Goal: Task Accomplishment & Management: Manage account settings

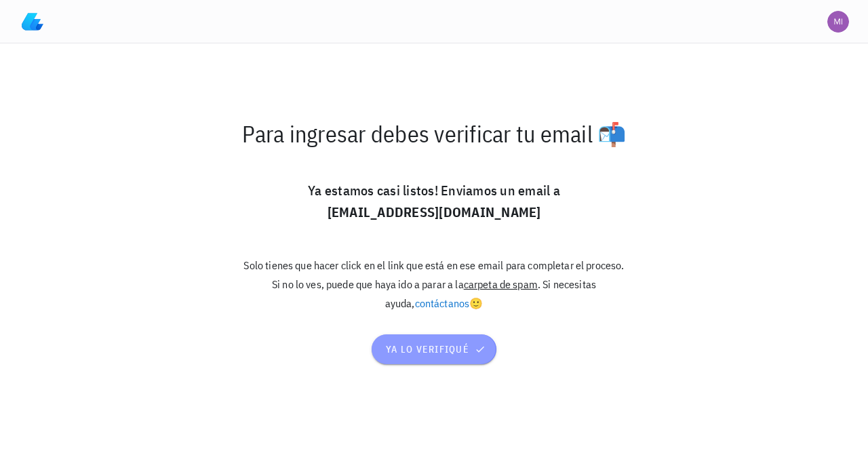
click at [449, 347] on span "ya lo verifiqué" at bounding box center [434, 349] width 98 height 12
click at [425, 351] on span "ya lo verifiqué" at bounding box center [434, 349] width 98 height 12
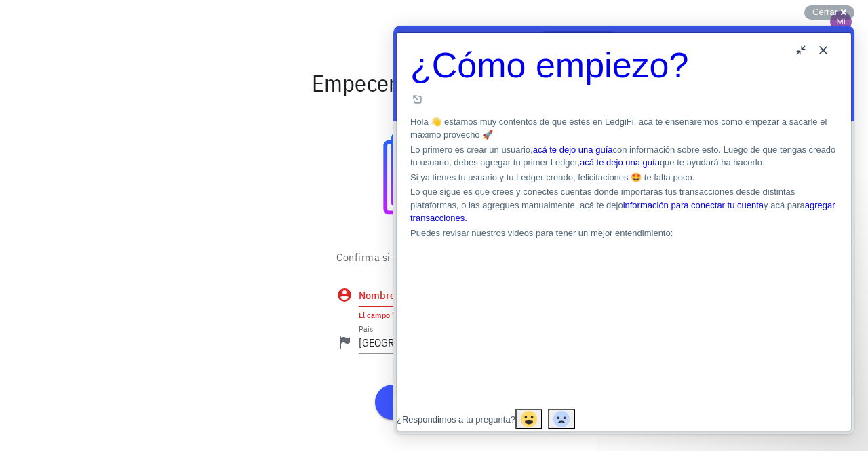
click at [827, 47] on button "Close" at bounding box center [823, 50] width 22 height 22
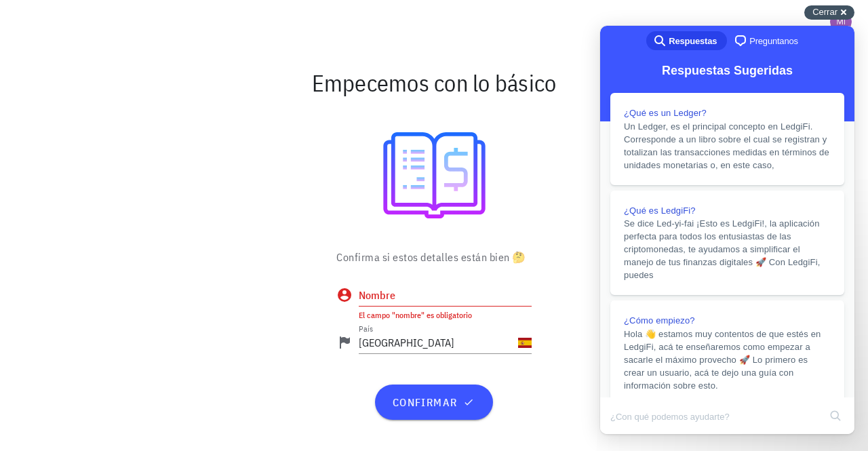
click at [835, 14] on span "Cerrar" at bounding box center [824, 12] width 25 height 10
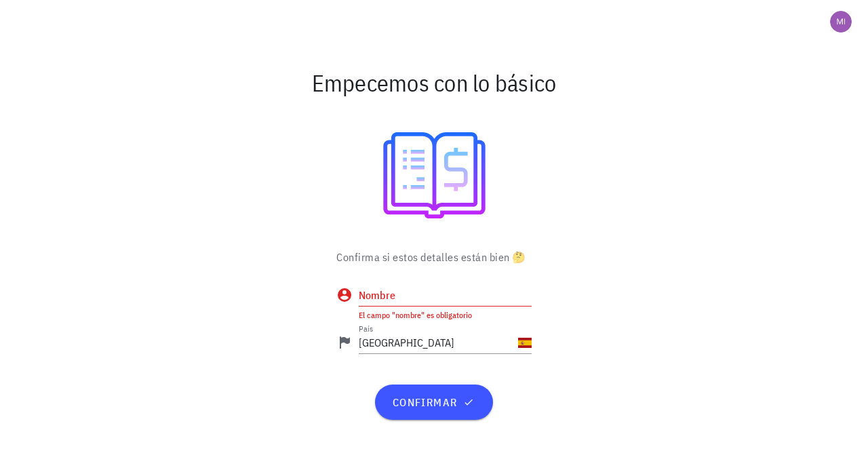
click at [406, 292] on input "Nombre" at bounding box center [445, 295] width 173 height 22
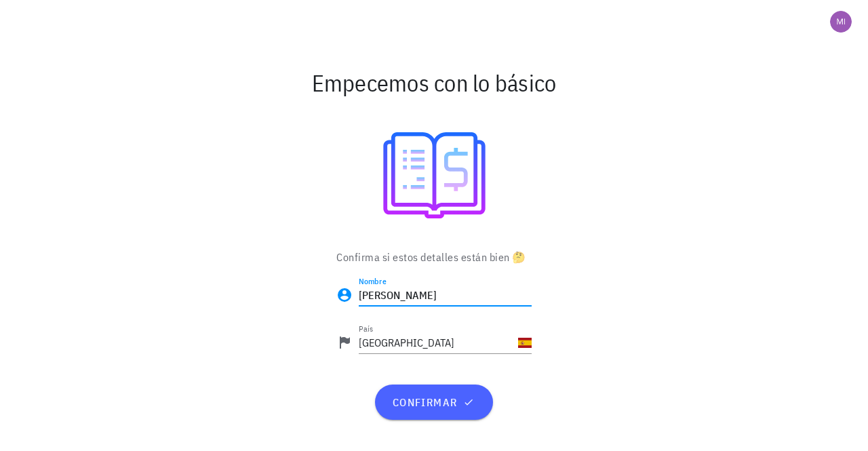
type input "miguel"
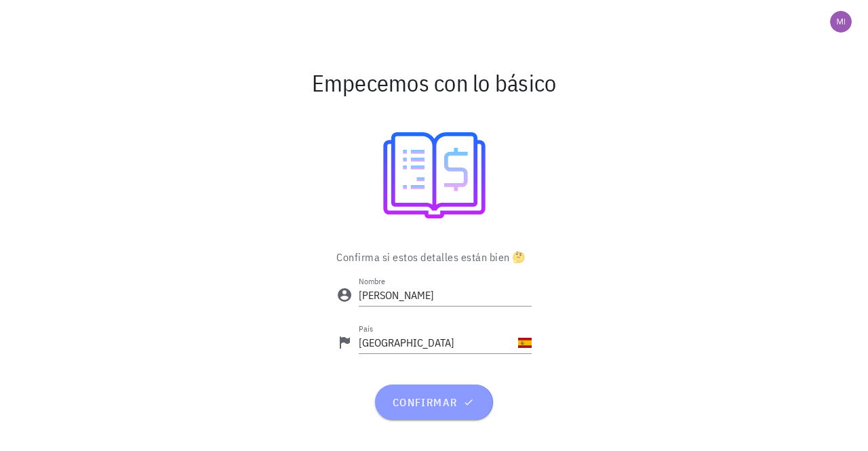
click at [427, 403] on span "confirmar" at bounding box center [433, 402] width 85 height 14
click at [418, 401] on span "confirmar" at bounding box center [433, 402] width 85 height 14
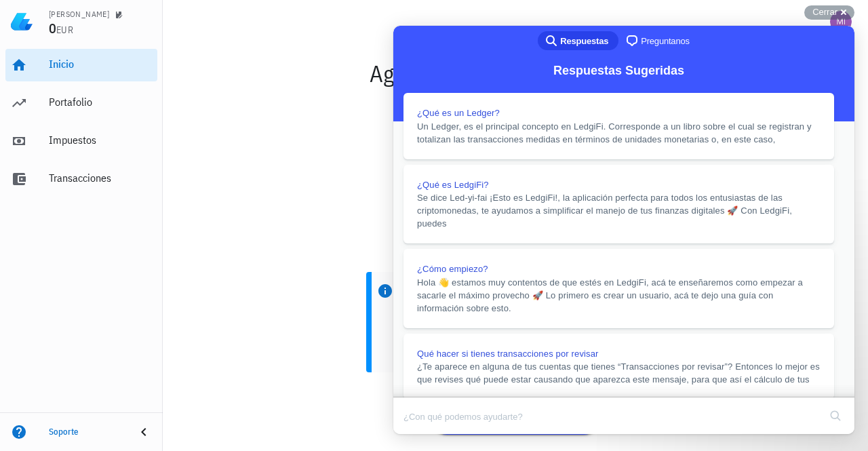
click at [418, 435] on button "Close" at bounding box center [406, 444] width 24 height 18
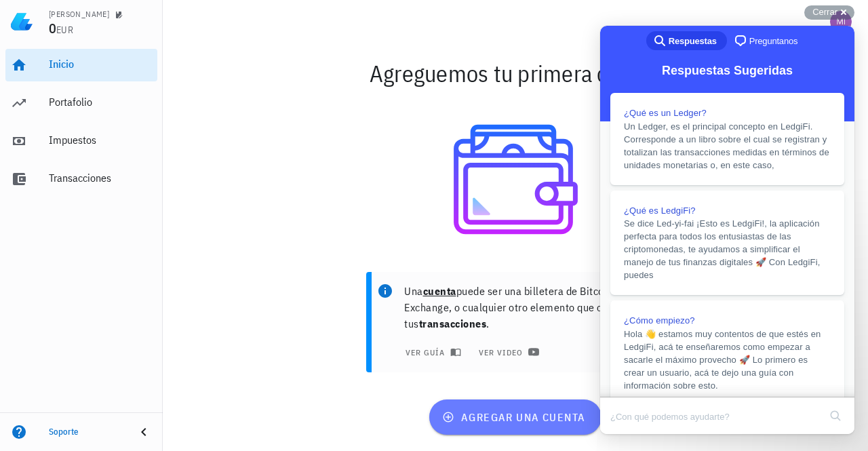
click at [480, 410] on span "agregar una cuenta" at bounding box center [515, 417] width 140 height 14
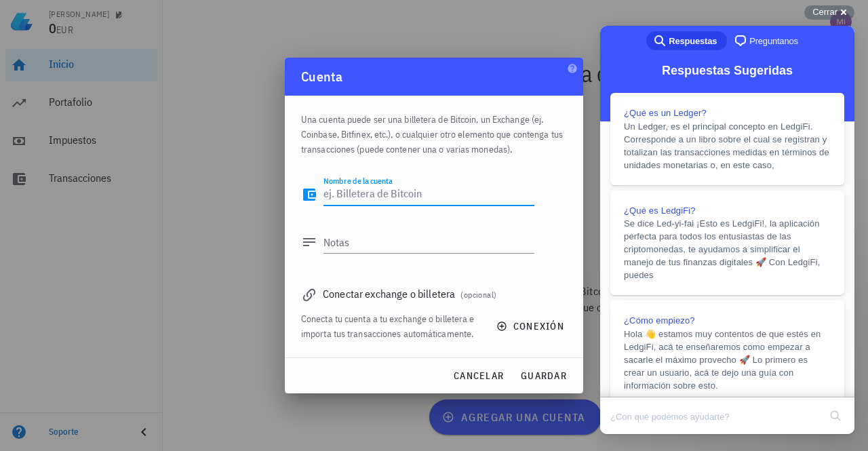
click at [369, 199] on textarea "Nombre de la cuenta" at bounding box center [428, 195] width 211 height 22
type textarea "bing x"
click at [337, 239] on div "Notas" at bounding box center [428, 242] width 211 height 22
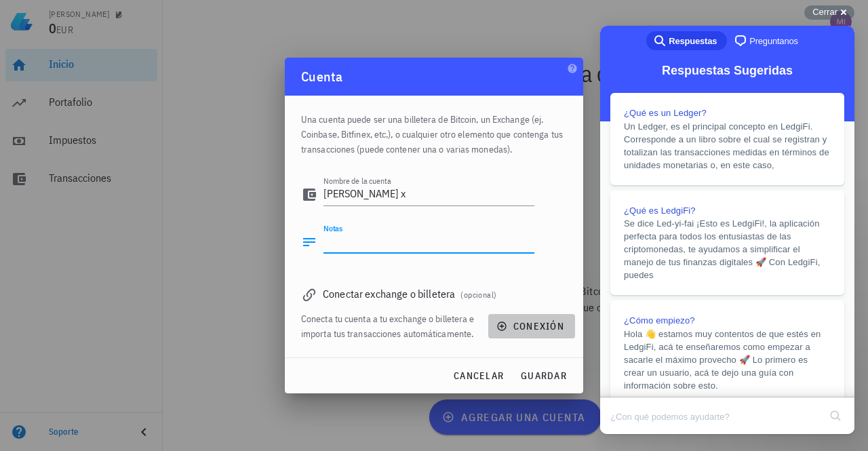
click at [537, 328] on span "conexión" at bounding box center [531, 326] width 65 height 12
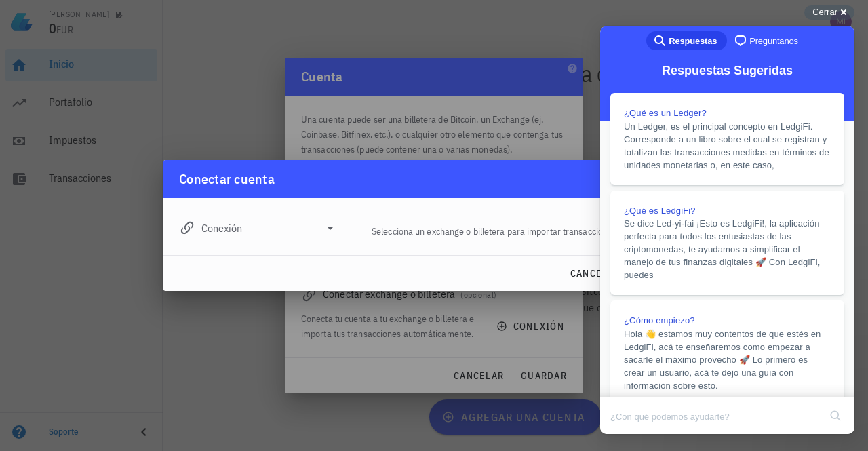
click at [239, 233] on input "Conexión" at bounding box center [260, 228] width 118 height 22
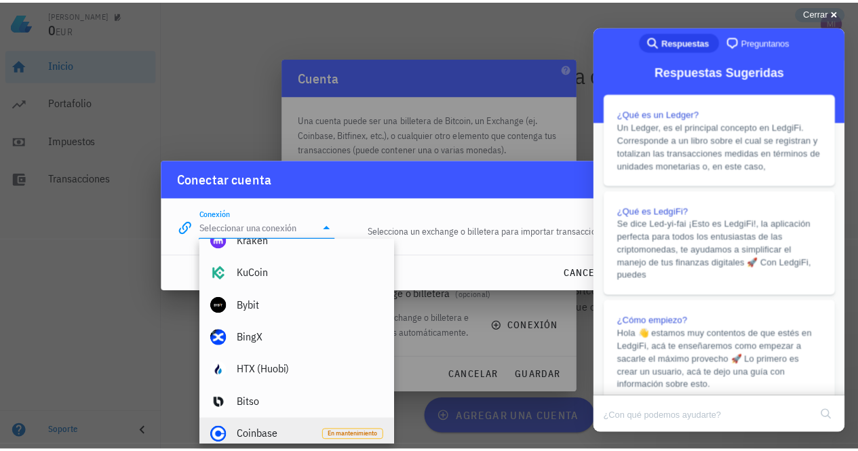
scroll to position [203, 0]
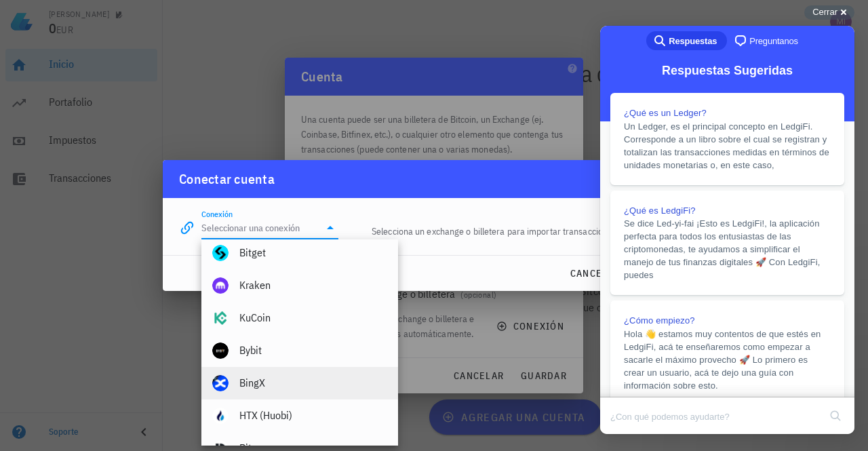
click at [259, 391] on div "BingX" at bounding box center [313, 382] width 148 height 29
type input "BingX"
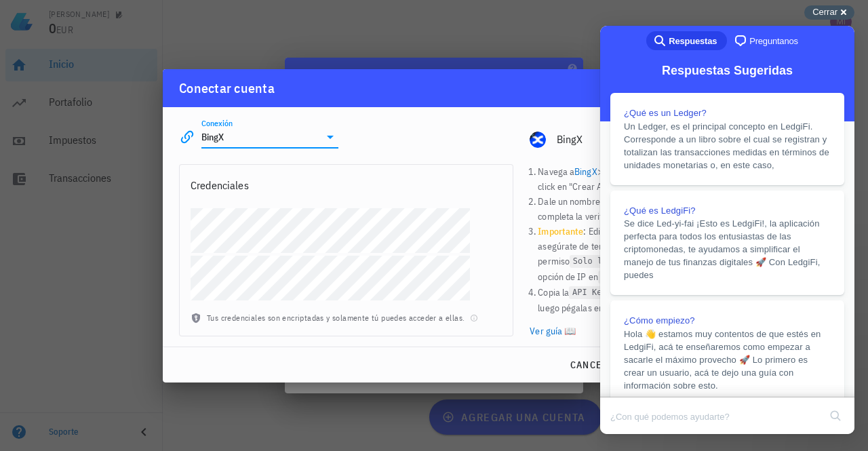
click at [829, 10] on span "Cerrar" at bounding box center [824, 12] width 25 height 10
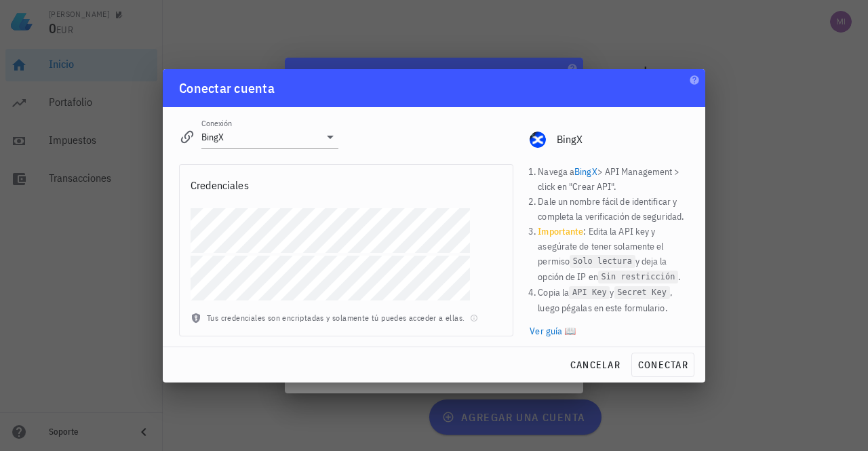
drag, startPoint x: 195, startPoint y: 204, endPoint x: 334, endPoint y: 96, distance: 175.4
click at [334, 96] on div "Conectar cuenta" at bounding box center [434, 88] width 542 height 38
click at [660, 364] on span "conectar" at bounding box center [662, 365] width 51 height 12
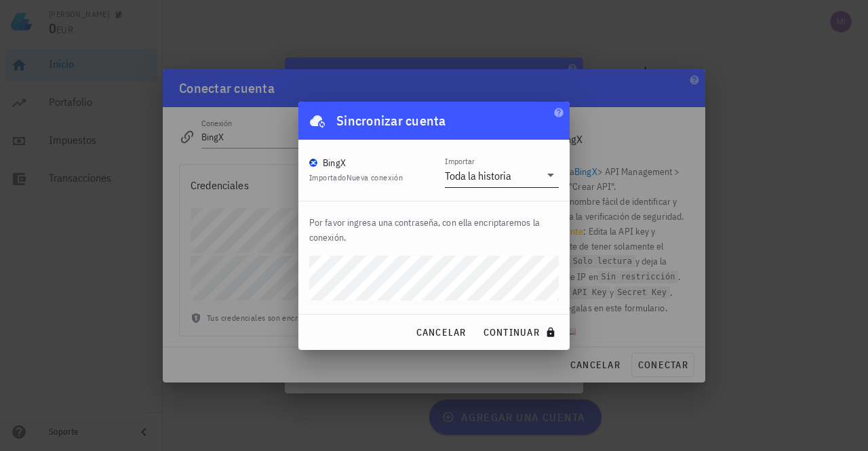
click at [492, 162] on div "Importar Toda la historia" at bounding box center [502, 171] width 114 height 31
click at [486, 178] on div "Toda la historia" at bounding box center [478, 176] width 66 height 14
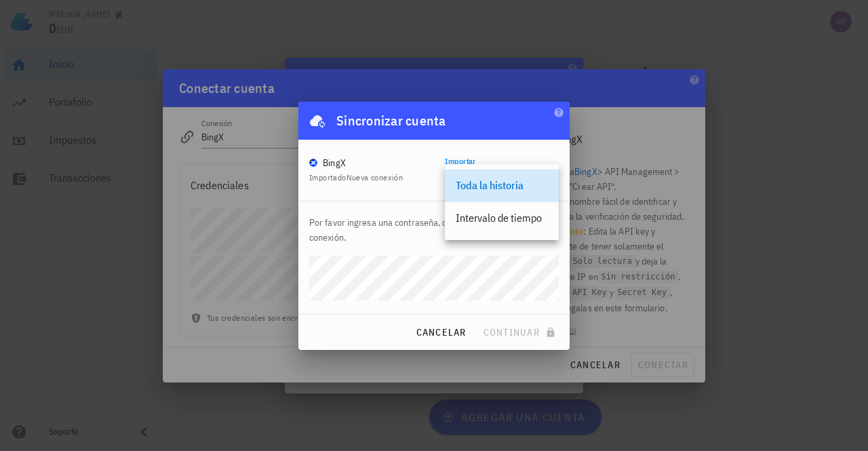
click at [486, 178] on div "Toda la historia" at bounding box center [502, 185] width 92 height 29
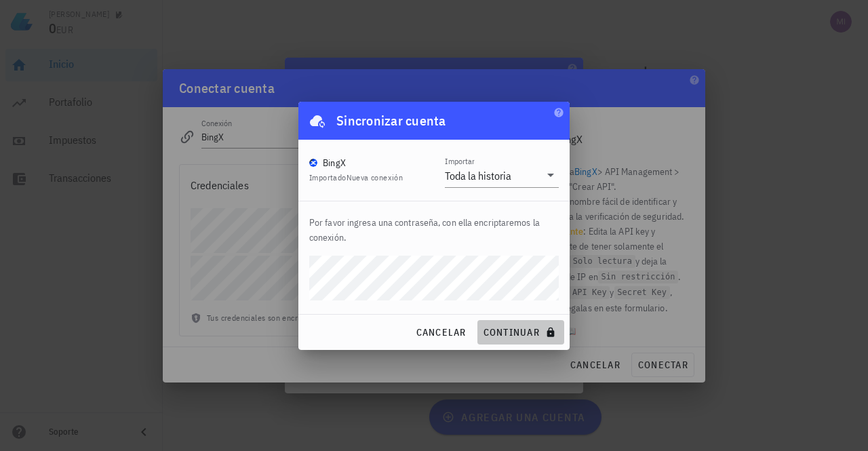
click at [513, 332] on span "continuar" at bounding box center [521, 332] width 76 height 12
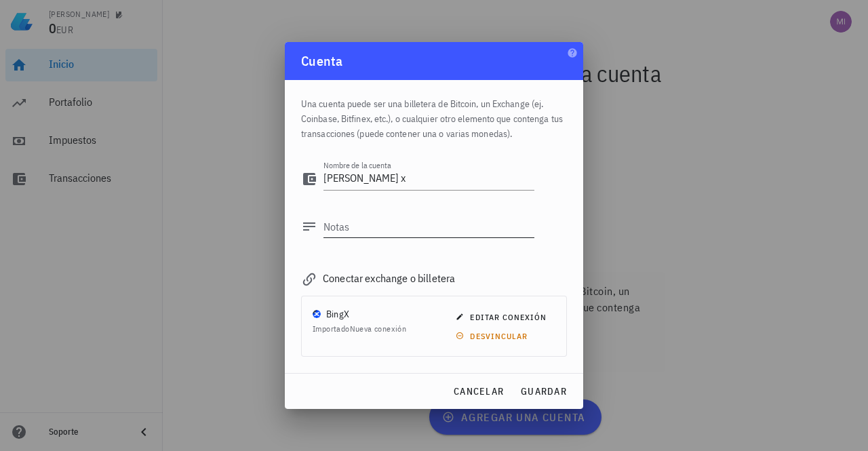
drag, startPoint x: 388, startPoint y: 239, endPoint x: 384, endPoint y: 233, distance: 7.3
click at [534, 386] on span "guardar" at bounding box center [543, 391] width 47 height 12
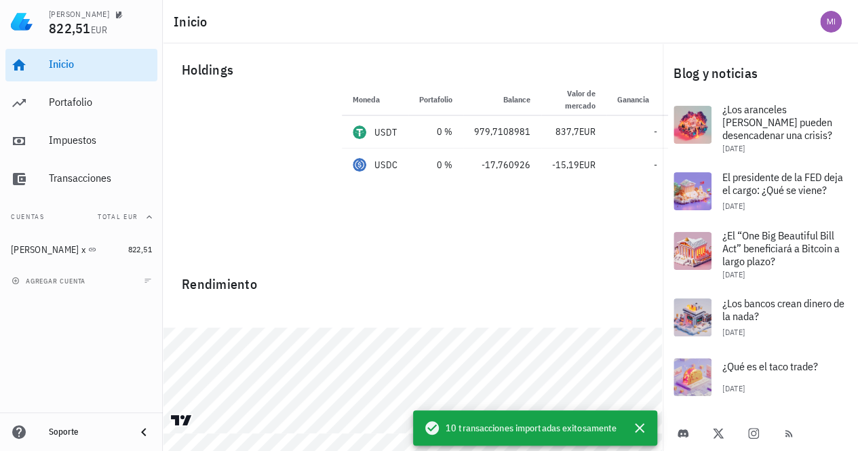
scroll to position [4, 0]
click at [83, 250] on div "bing x" at bounding box center [67, 249] width 112 height 13
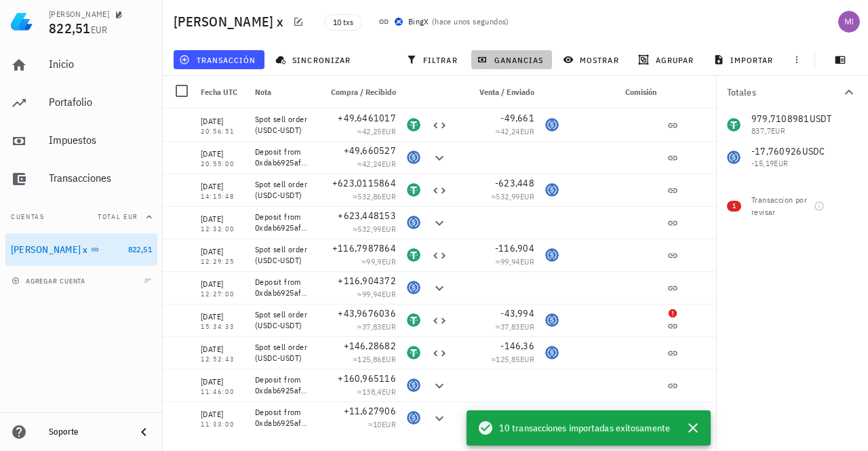
click at [519, 60] on span "ganancias" at bounding box center [511, 59] width 64 height 11
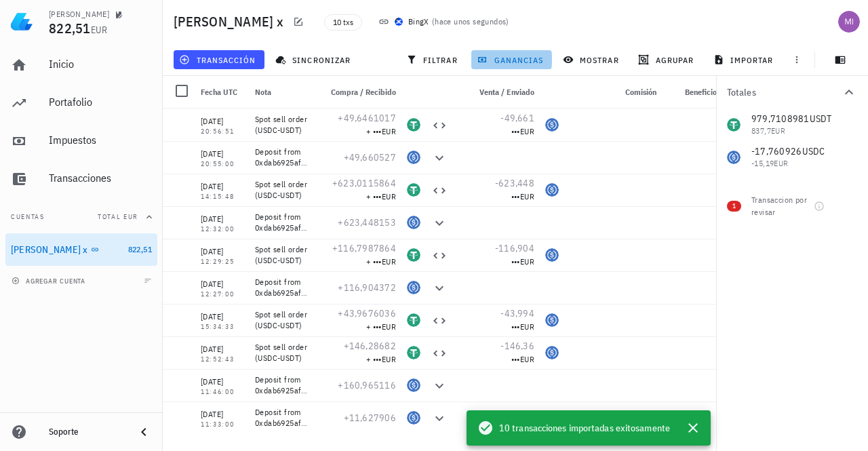
click at [519, 60] on span "ganancias" at bounding box center [511, 59] width 64 height 11
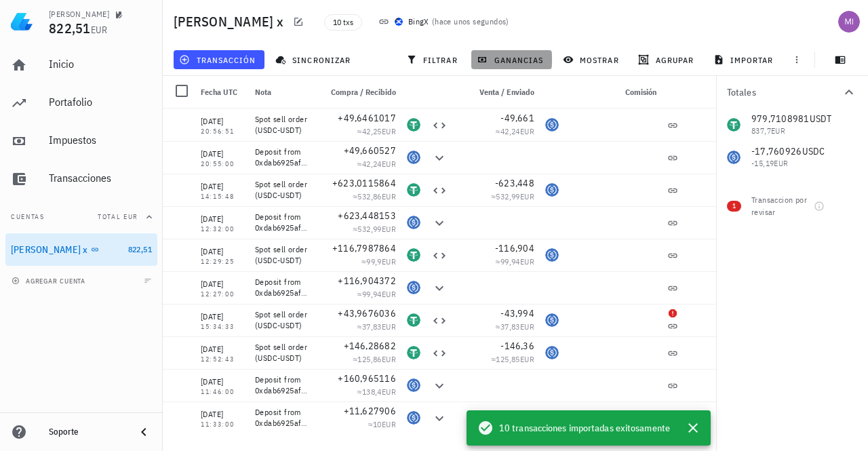
click at [519, 60] on span "ganancias" at bounding box center [511, 59] width 64 height 11
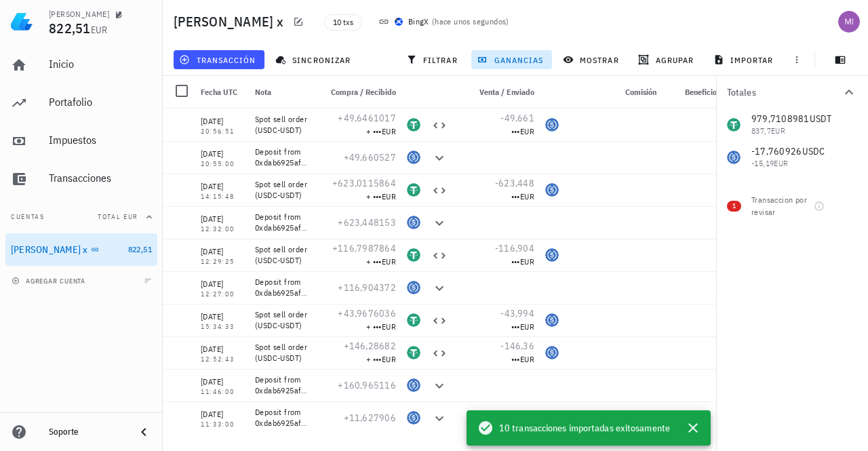
click at [519, 60] on span "ganancias" at bounding box center [511, 59] width 64 height 11
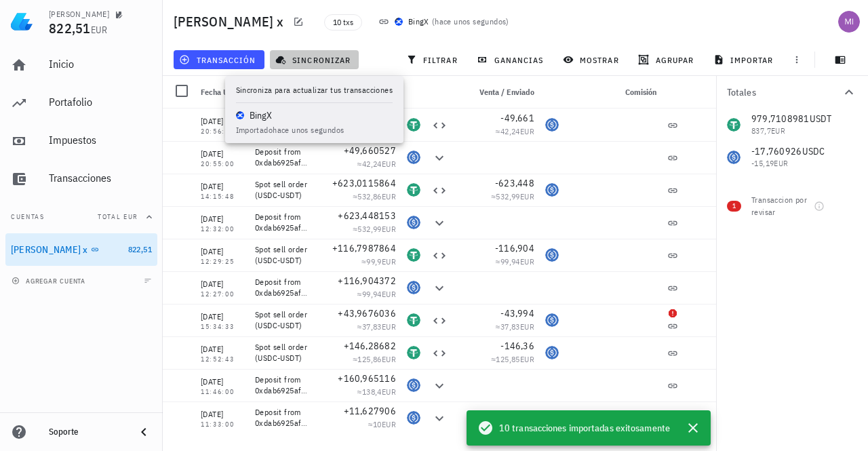
click at [296, 58] on span "sincronizar" at bounding box center [314, 59] width 73 height 11
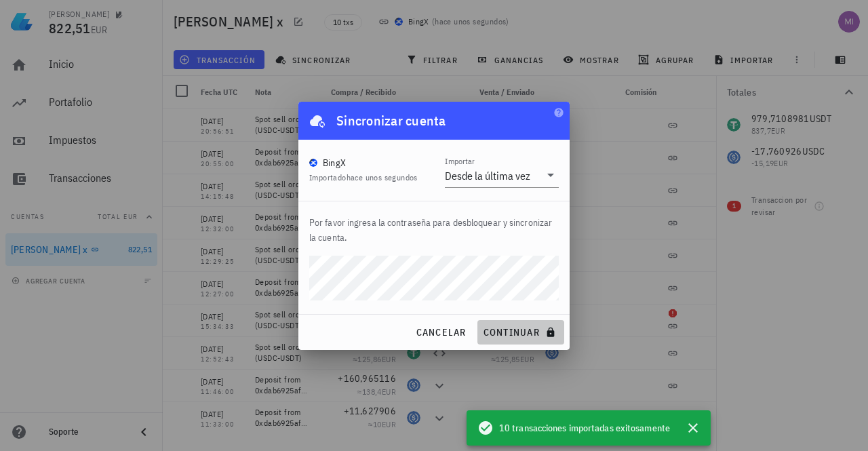
click at [498, 334] on span "continuar" at bounding box center [521, 332] width 76 height 12
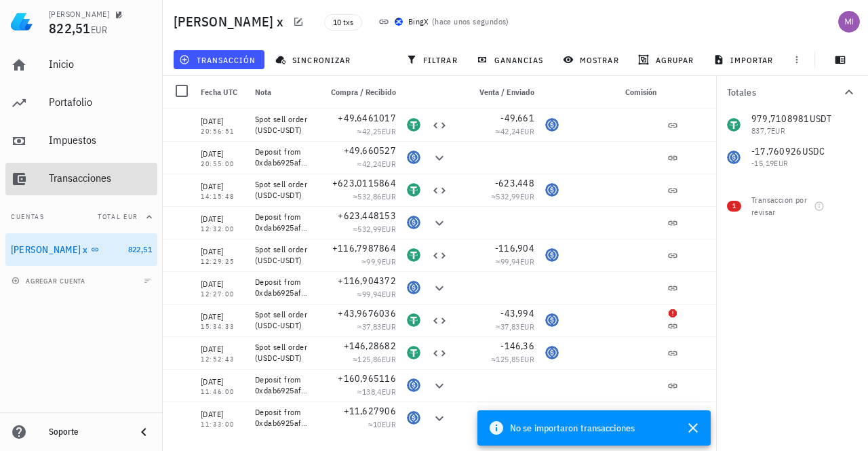
click at [79, 182] on div "Transacciones" at bounding box center [100, 178] width 103 height 13
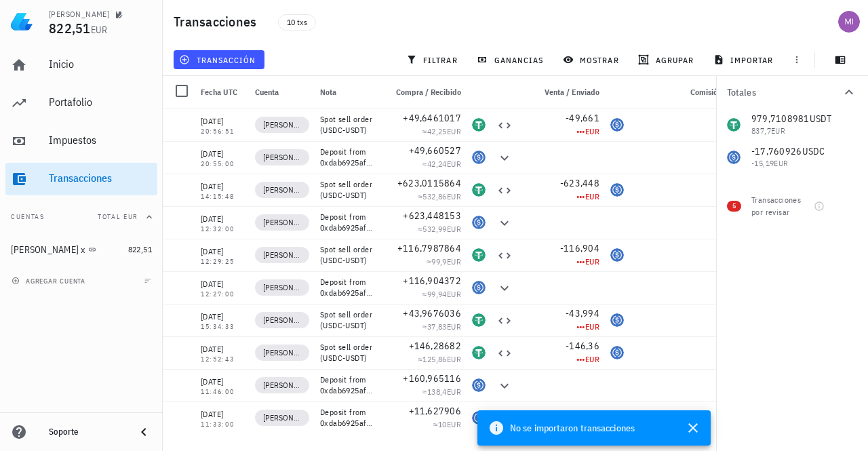
click at [582, 87] on span "Venta / Enviado" at bounding box center [572, 92] width 55 height 10
click at [576, 90] on span "Venta / Enviado" at bounding box center [572, 92] width 55 height 10
click at [688, 61] on span "agrupar" at bounding box center [667, 59] width 53 height 11
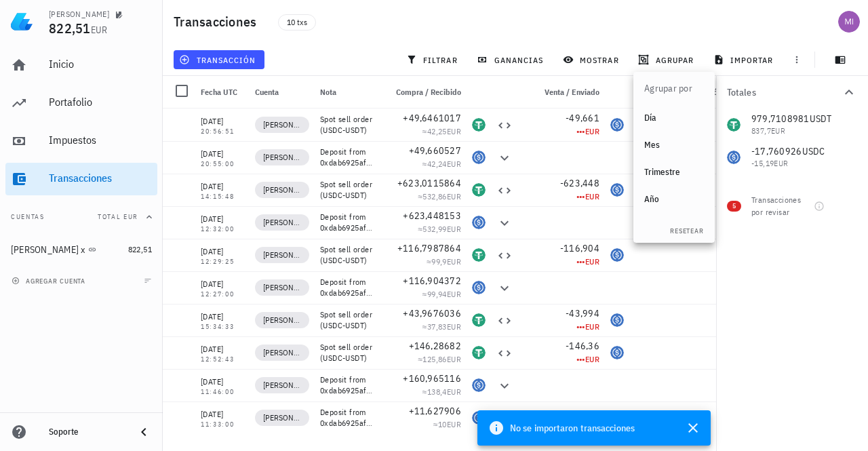
click at [670, 173] on div "Trimestre" at bounding box center [674, 172] width 60 height 11
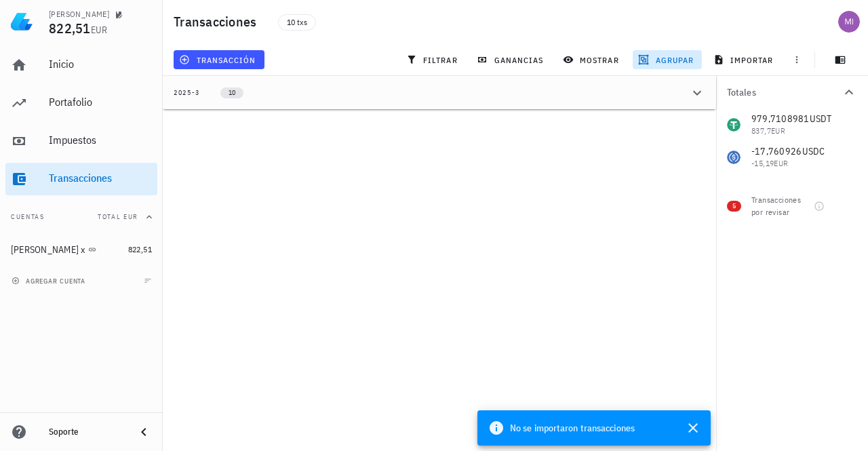
click at [658, 56] on span "agrupar" at bounding box center [667, 59] width 53 height 11
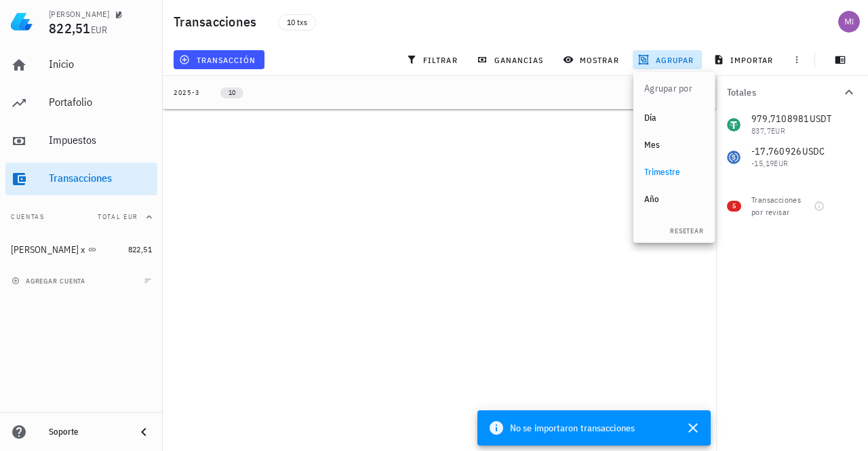
click at [665, 138] on div "Mes" at bounding box center [674, 145] width 60 height 22
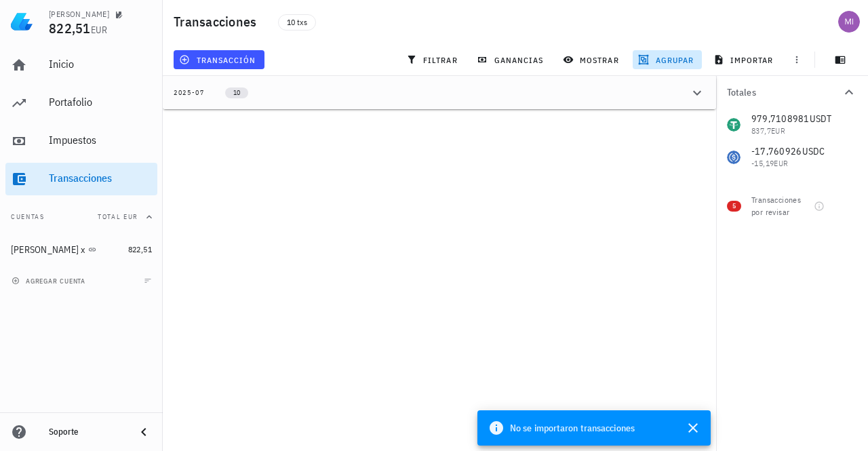
click at [283, 101] on button "2025-07 10" at bounding box center [439, 92] width 553 height 33
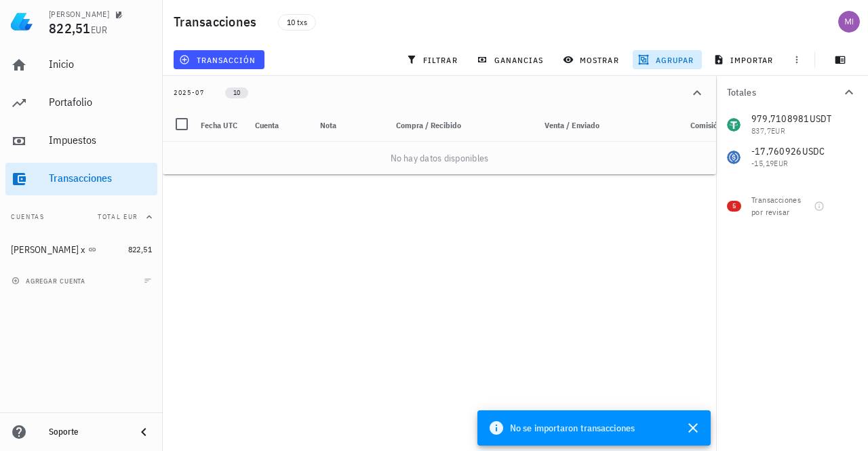
click at [658, 58] on span "agrupar" at bounding box center [667, 59] width 53 height 11
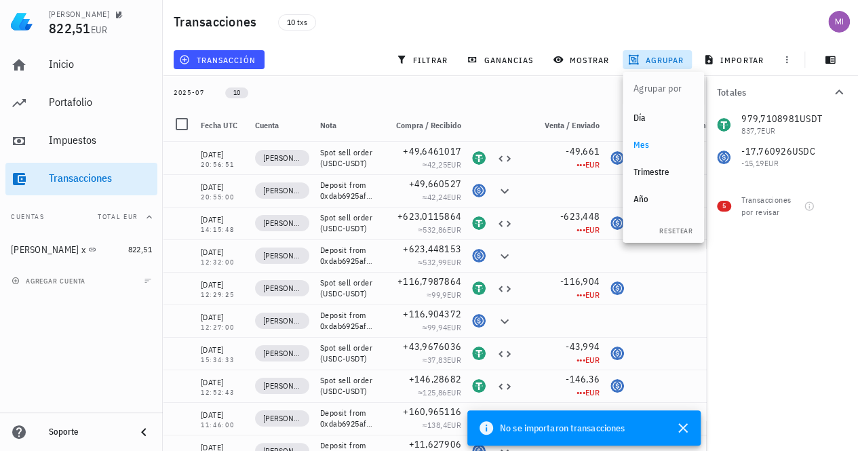
click at [640, 116] on div "Día" at bounding box center [663, 118] width 60 height 11
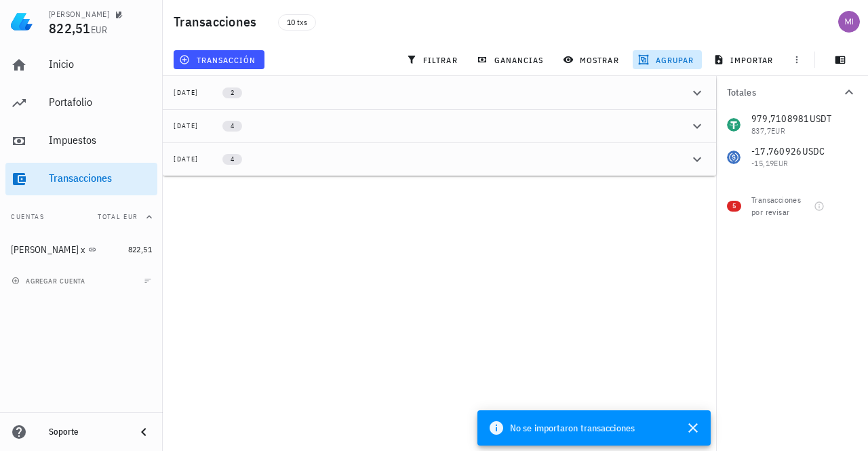
click at [760, 127] on div "979,7108981 USDT 837,7 EUR -17,760926 USDC -15,19 EUR" at bounding box center [792, 140] width 152 height 65
click at [777, 146] on div "979,7108981 USDT 837,7 EUR -17,760926 USDC -15,19 EUR" at bounding box center [792, 140] width 152 height 65
click at [785, 205] on div "Transacciones por revisar" at bounding box center [779, 206] width 57 height 24
click at [735, 206] on span "5" at bounding box center [734, 206] width 14 height 11
click at [795, 208] on div "Transacciones por revisar" at bounding box center [779, 206] width 57 height 24
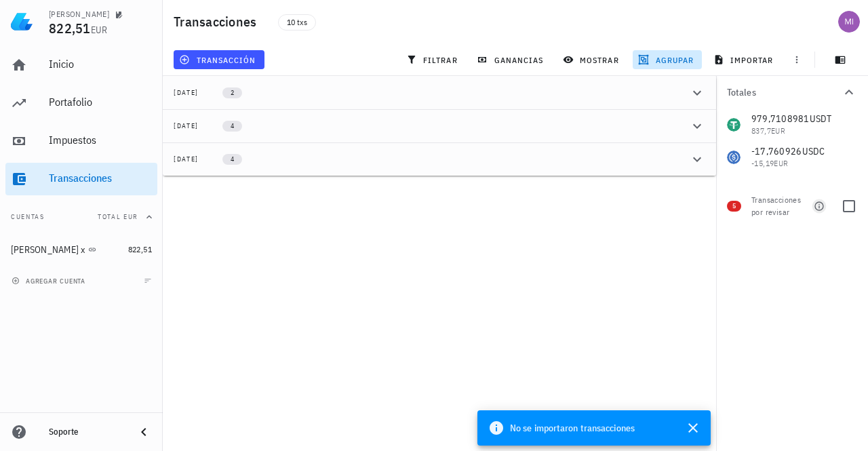
click at [823, 203] on icon "button" at bounding box center [819, 206] width 11 height 11
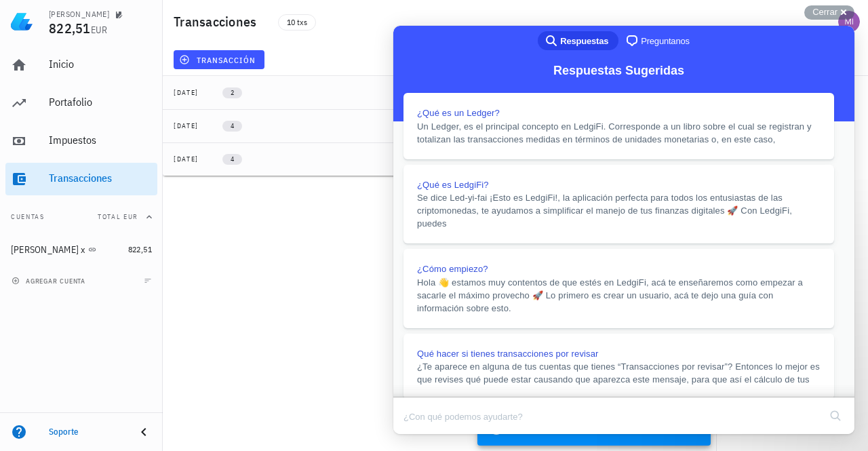
scroll to position [475, 0]
click at [418, 435] on button "Close" at bounding box center [406, 444] width 24 height 18
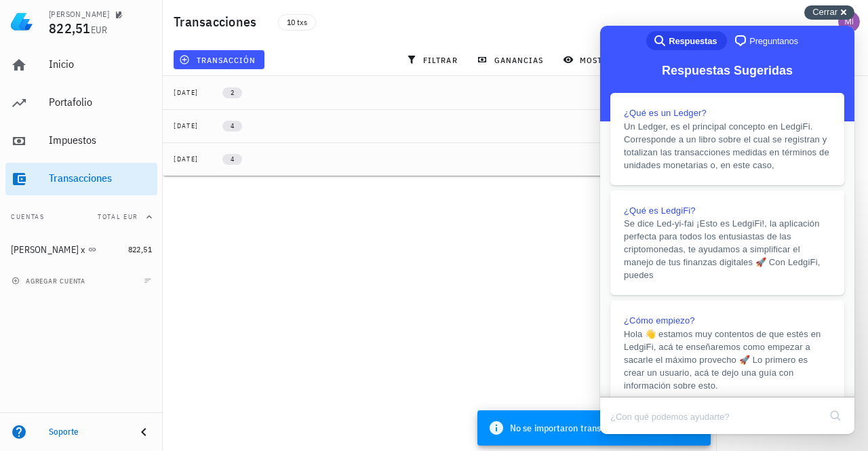
click at [830, 13] on span "Cerrar" at bounding box center [824, 12] width 25 height 10
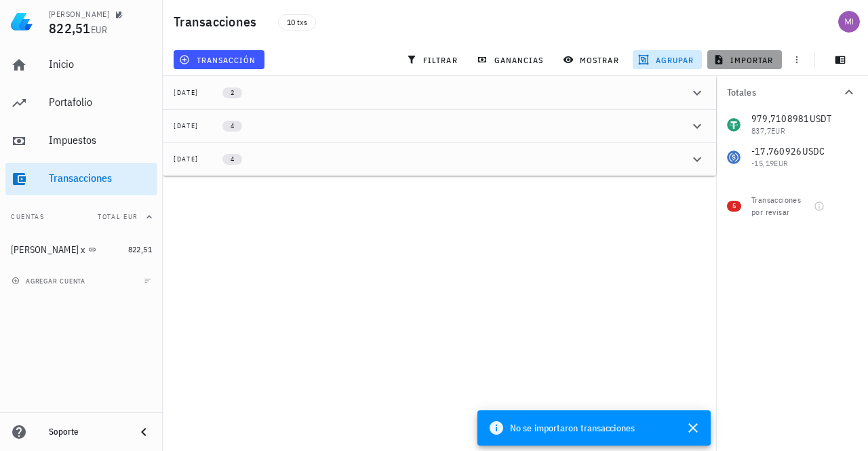
click at [728, 55] on span "importar" at bounding box center [745, 59] width 58 height 11
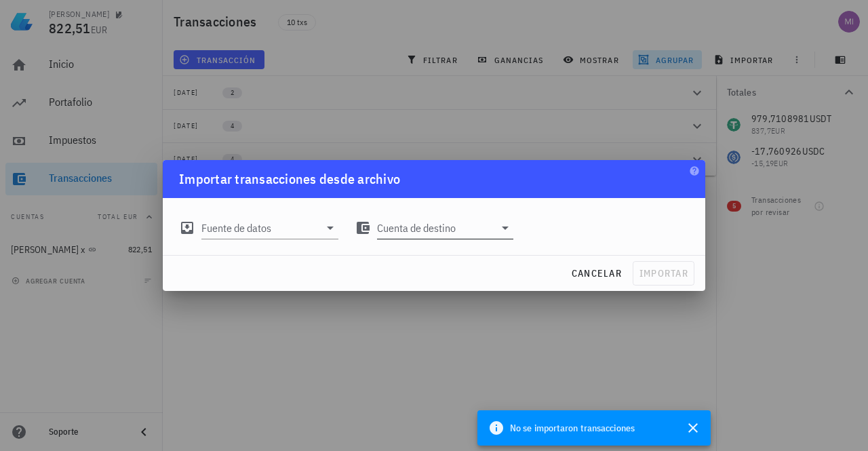
click at [435, 233] on input "Cuenta de destino" at bounding box center [436, 228] width 118 height 22
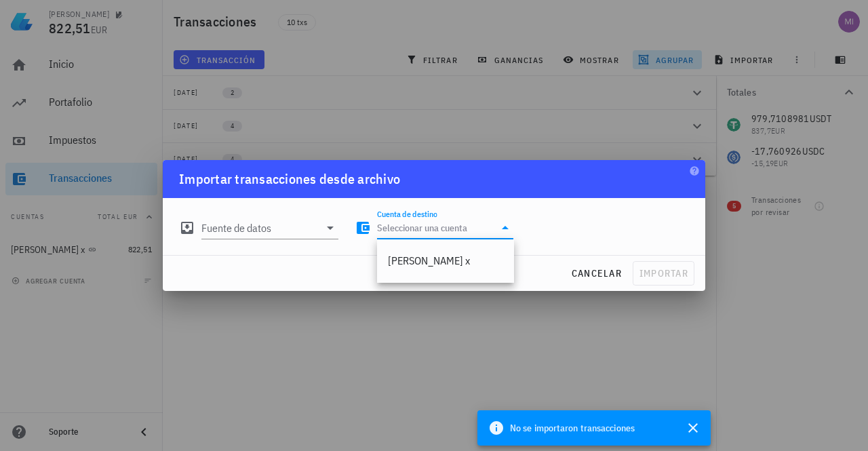
click at [435, 233] on input "Cuenta de destino" at bounding box center [436, 228] width 118 height 22
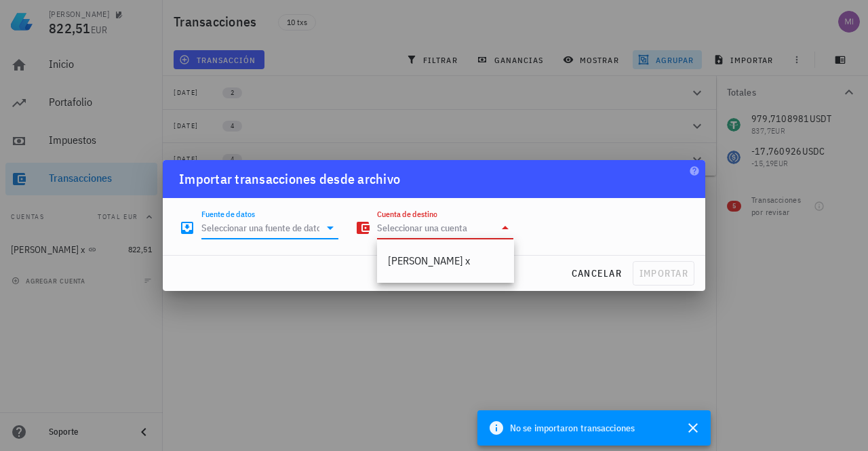
click at [279, 228] on input "Fuente de datos" at bounding box center [260, 228] width 118 height 22
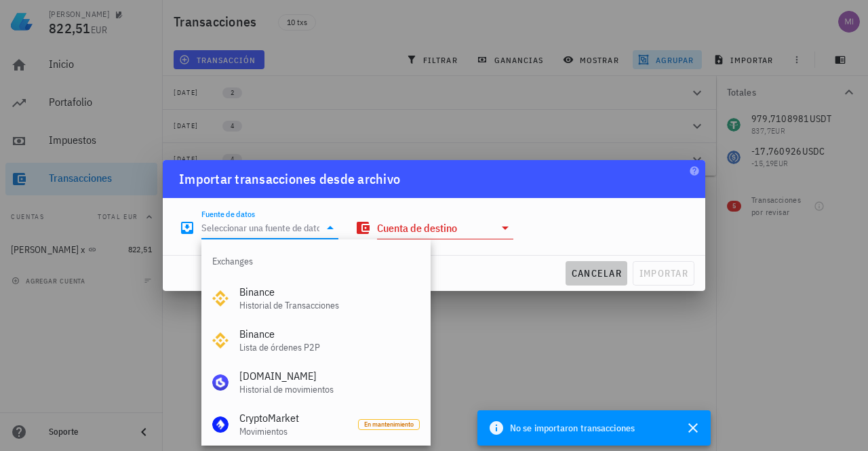
click at [587, 269] on span "cancelar" at bounding box center [596, 273] width 51 height 12
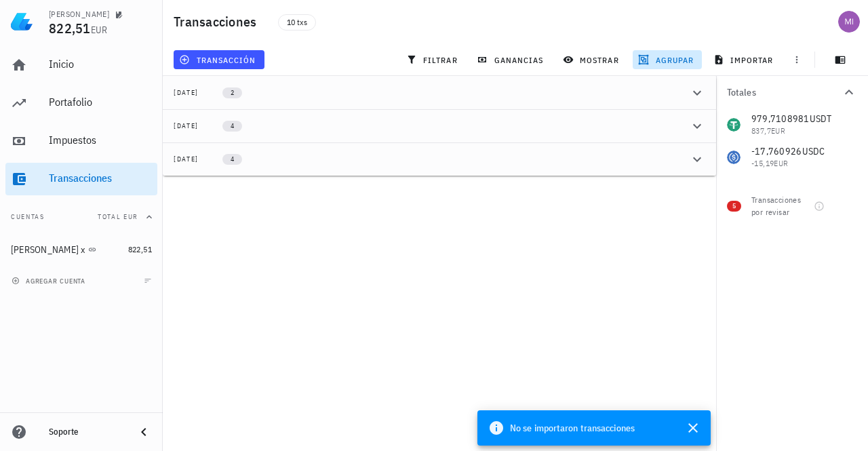
drag, startPoint x: 73, startPoint y: 10, endPoint x: 68, endPoint y: 25, distance: 15.7
click at [73, 11] on div "miguel" at bounding box center [100, 13] width 103 height 11
click at [73, 40] on div "miguel 822,51 EUR" at bounding box center [100, 21] width 103 height 43
click at [77, 102] on div "Portafolio" at bounding box center [100, 102] width 103 height 13
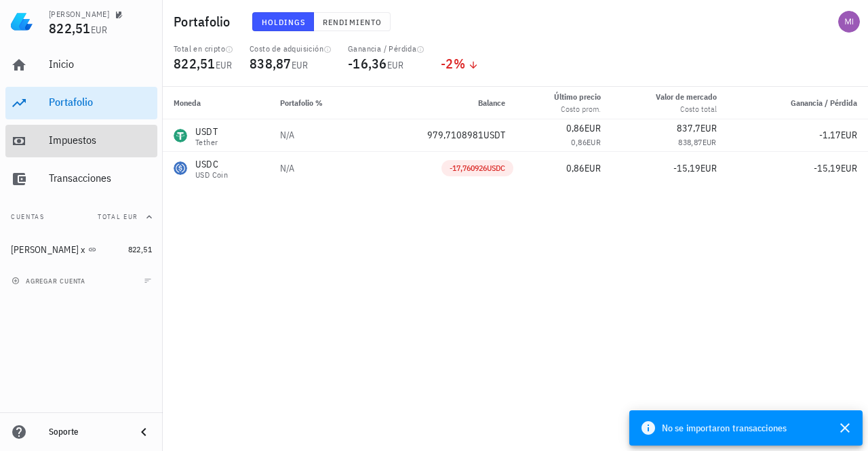
click at [71, 147] on div "Impuestos" at bounding box center [100, 140] width 103 height 31
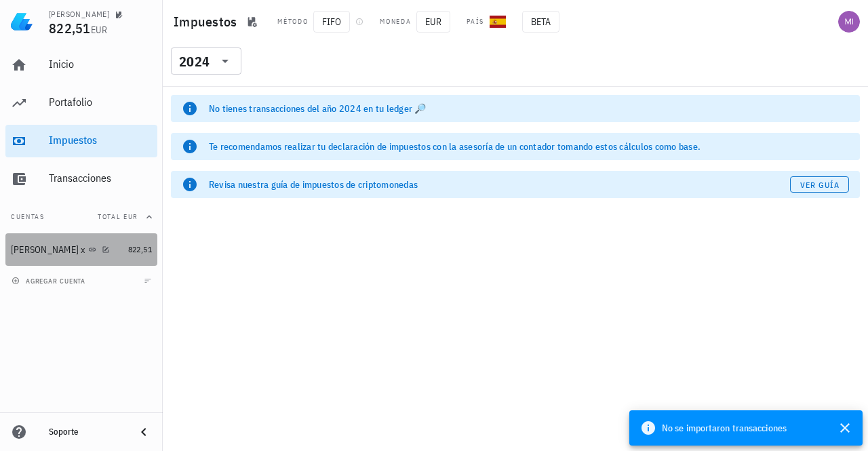
click at [79, 248] on div "bing x" at bounding box center [67, 249] width 112 height 13
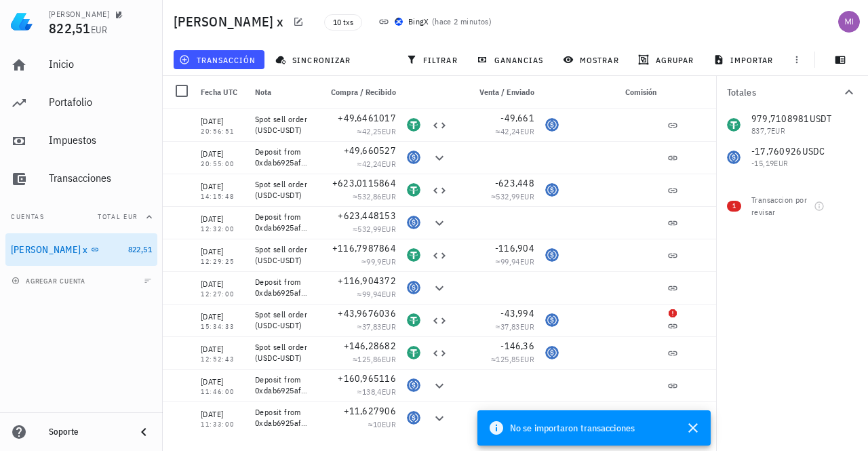
click at [631, 423] on span "No se importaron transacciones" at bounding box center [572, 427] width 125 height 15
click at [216, 92] on span "Fecha UTC" at bounding box center [219, 92] width 37 height 10
click at [188, 92] on div at bounding box center [181, 90] width 23 height 23
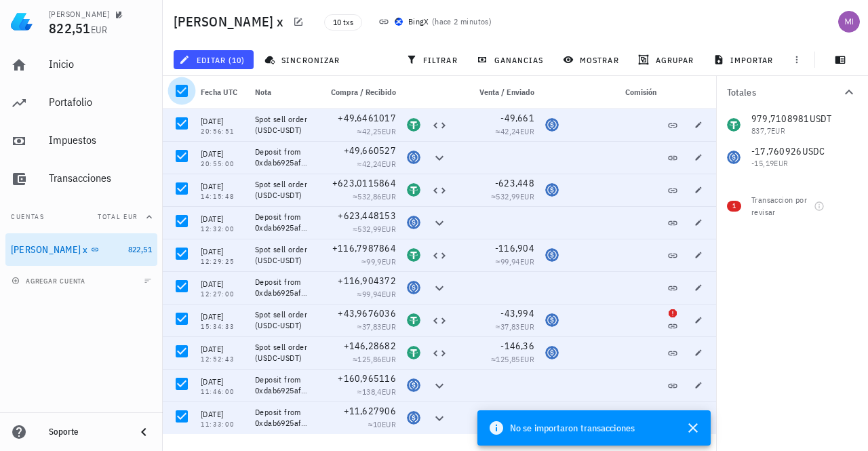
click at [188, 92] on div at bounding box center [181, 90] width 23 height 23
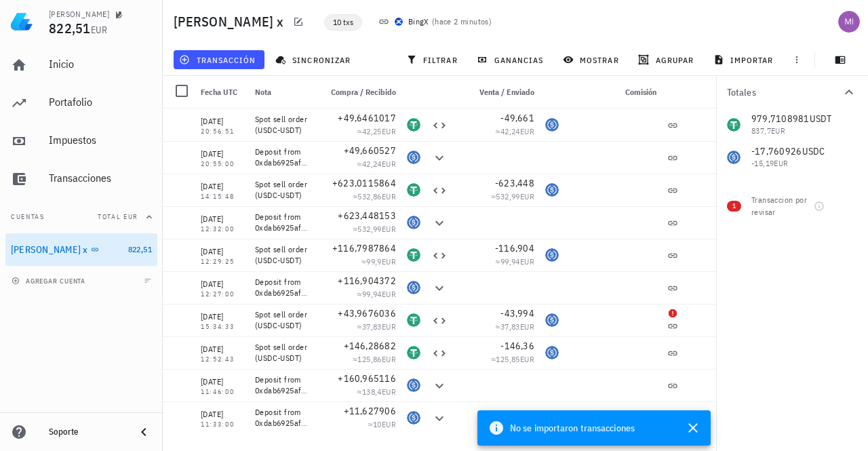
click at [333, 22] on span "10 txs" at bounding box center [343, 22] width 20 height 15
click at [378, 21] on icon at bounding box center [383, 21] width 11 height 11
click at [293, 23] on icon "button" at bounding box center [298, 21] width 11 height 11
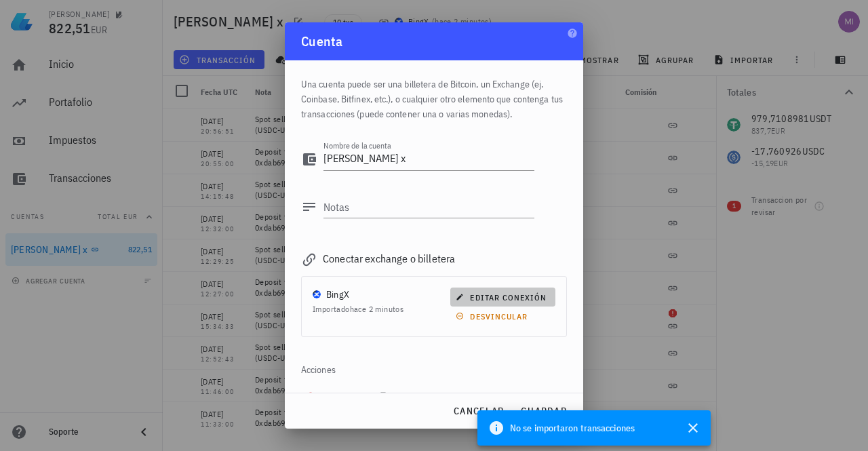
click at [499, 298] on span "editar conexión" at bounding box center [502, 297] width 88 height 10
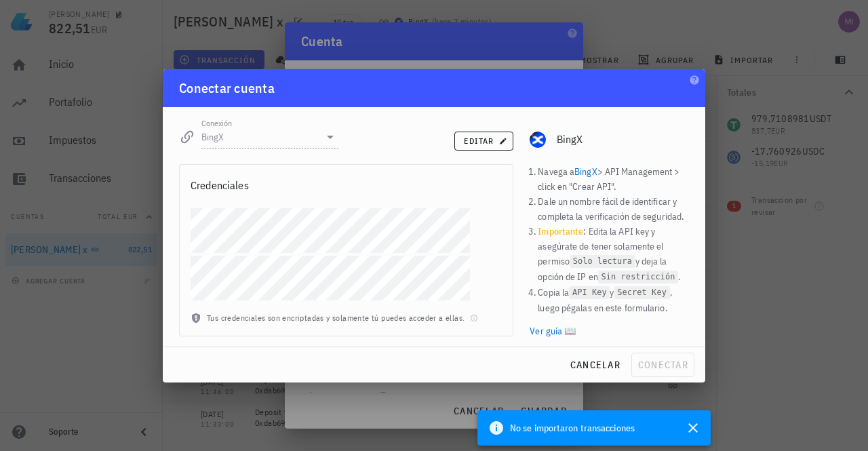
click at [583, 54] on div at bounding box center [434, 225] width 868 height 451
click at [541, 50] on div at bounding box center [434, 225] width 868 height 451
click at [601, 362] on span "cancelar" at bounding box center [595, 365] width 51 height 12
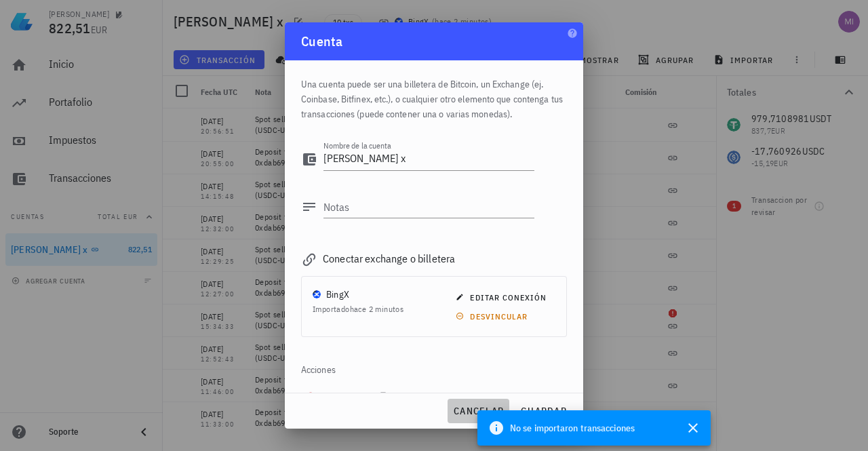
click at [458, 406] on span "cancelar" at bounding box center [478, 411] width 51 height 12
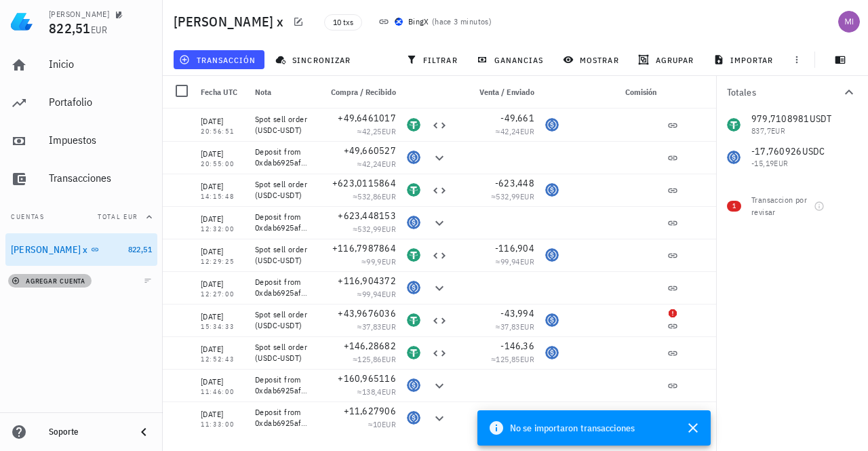
click at [51, 280] on span "agregar cuenta" at bounding box center [49, 281] width 71 height 9
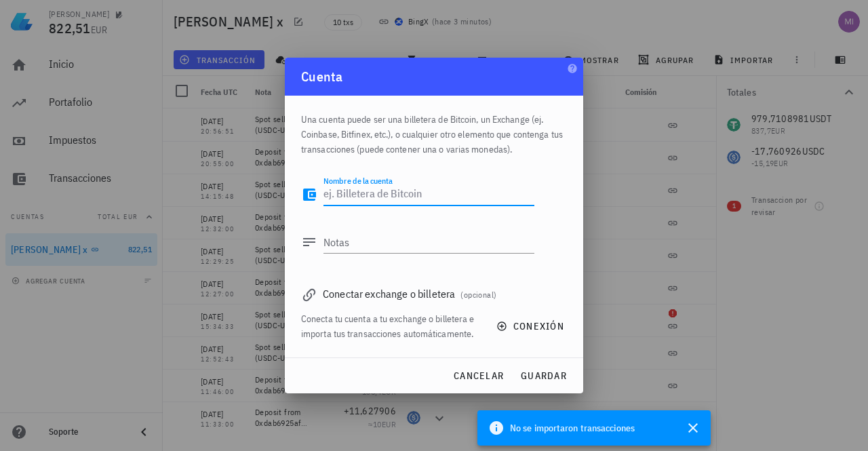
click at [355, 199] on textarea "Nombre de la cuenta" at bounding box center [428, 195] width 211 height 22
click at [367, 241] on textarea "Notas" at bounding box center [428, 242] width 211 height 22
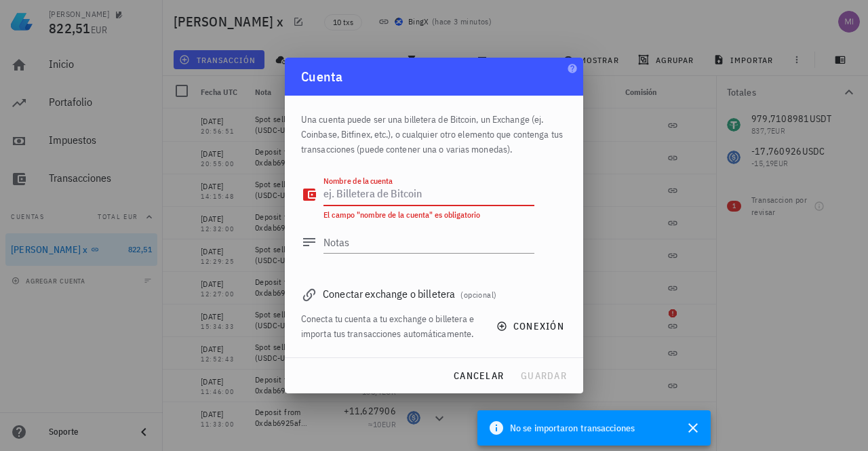
click at [344, 192] on textarea "Nombre de la cuenta" at bounding box center [428, 195] width 211 height 22
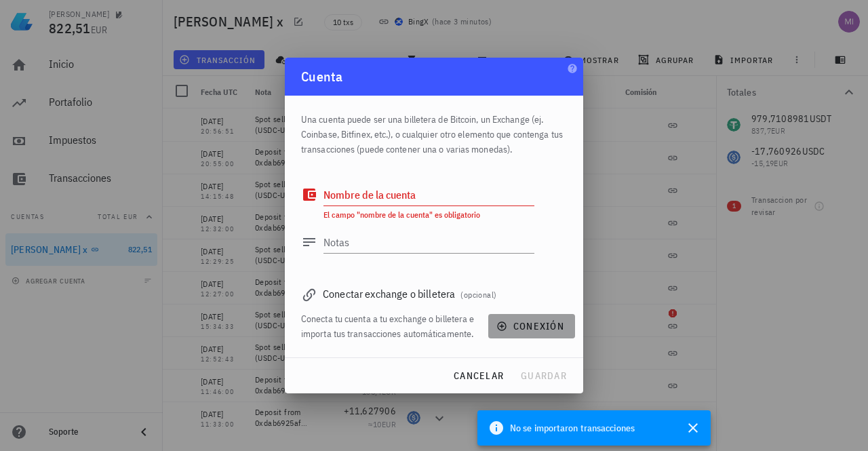
click at [530, 330] on span "conexión" at bounding box center [531, 326] width 65 height 12
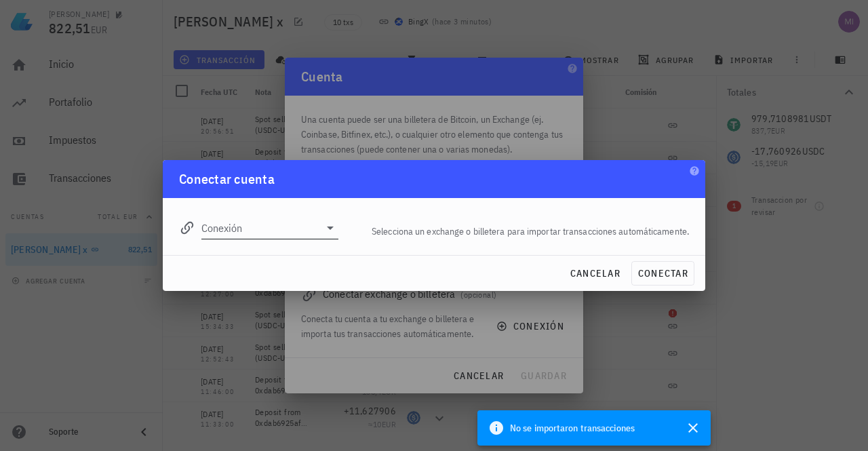
click at [247, 214] on div "Conexión" at bounding box center [258, 224] width 159 height 30
click at [240, 223] on input "Conexión" at bounding box center [260, 228] width 118 height 22
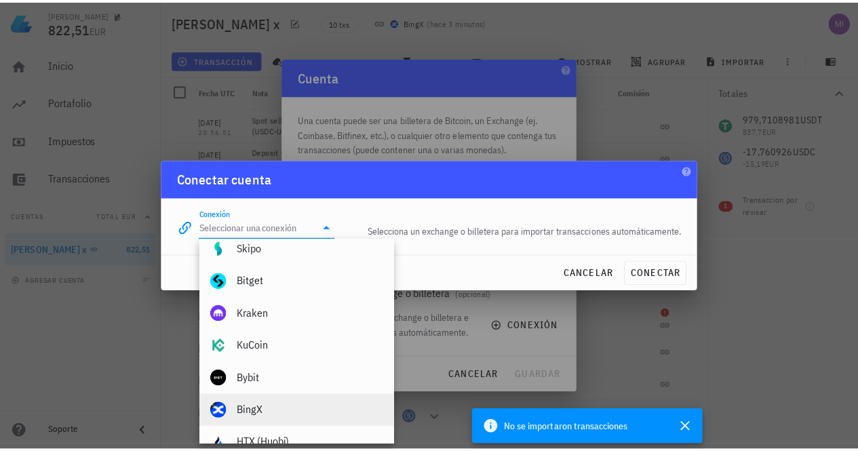
scroll to position [203, 0]
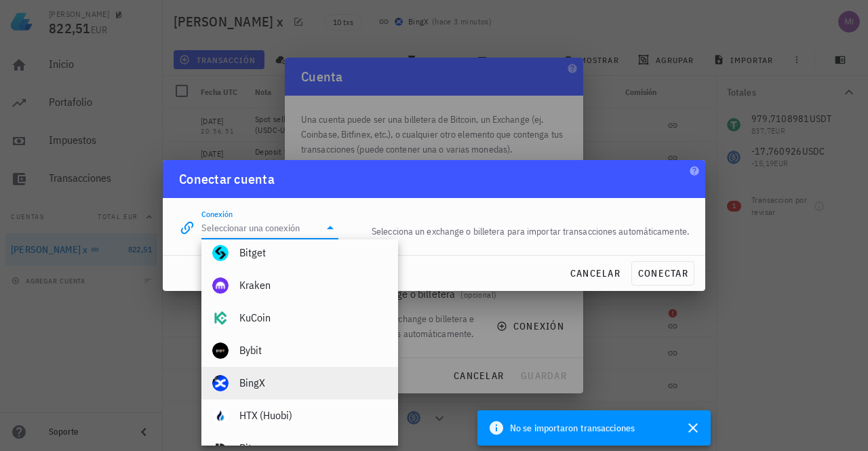
click at [260, 384] on div "BingX" at bounding box center [313, 382] width 148 height 13
type input "BingX"
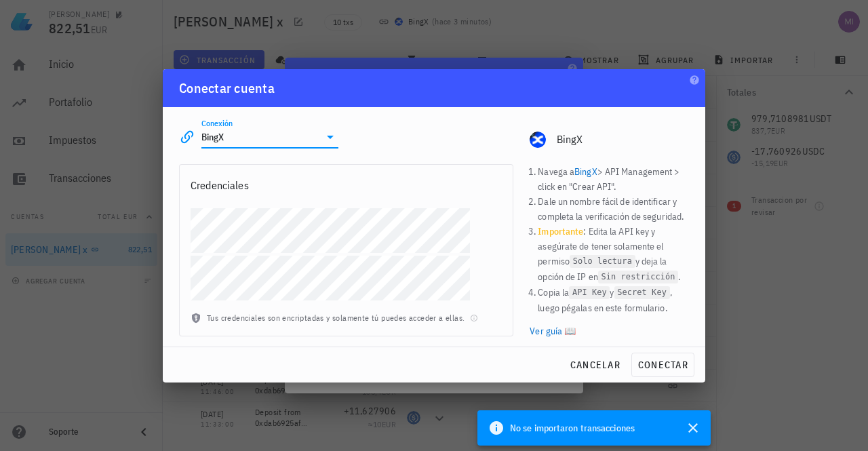
click at [750, 314] on div at bounding box center [434, 225] width 868 height 451
click at [610, 367] on span "cancelar" at bounding box center [595, 365] width 51 height 12
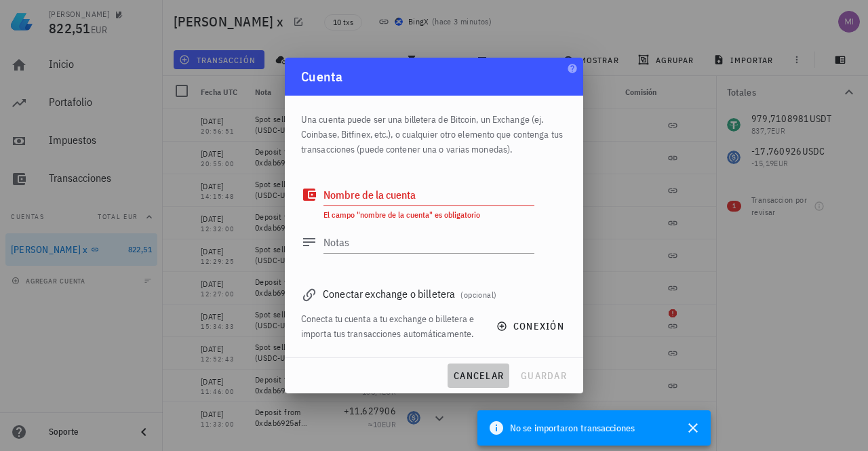
click at [486, 372] on span "cancelar" at bounding box center [478, 376] width 51 height 12
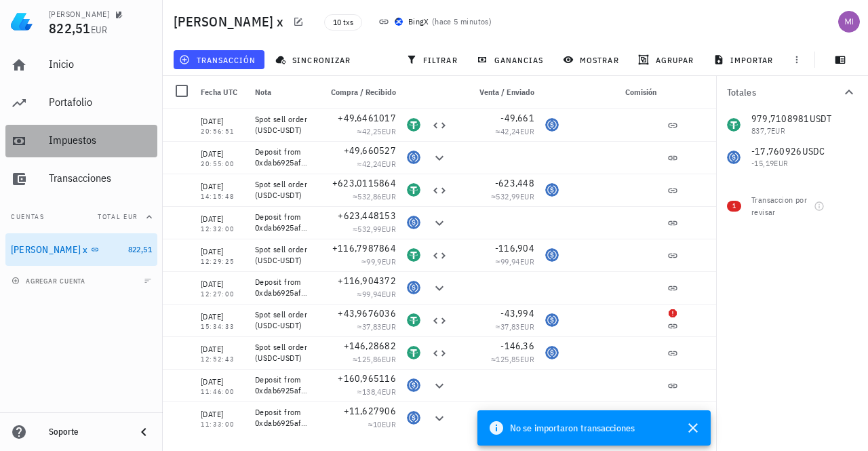
click at [90, 134] on div "Impuestos" at bounding box center [100, 140] width 103 height 13
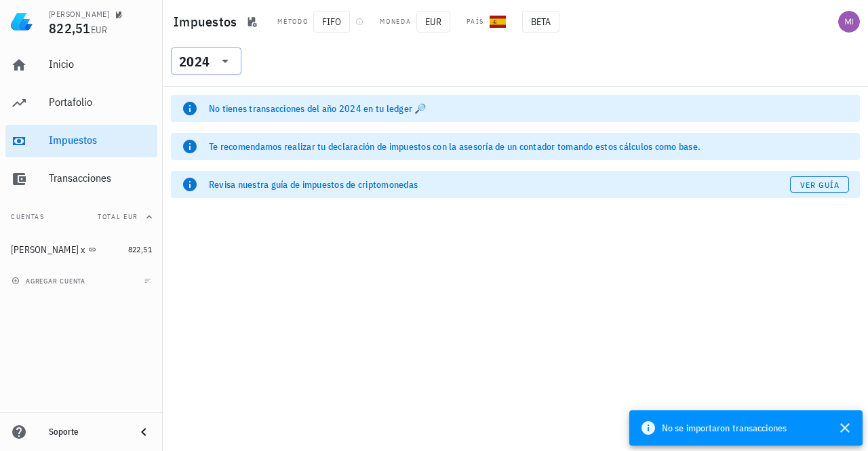
click at [206, 70] on div "2024" at bounding box center [196, 60] width 35 height 27
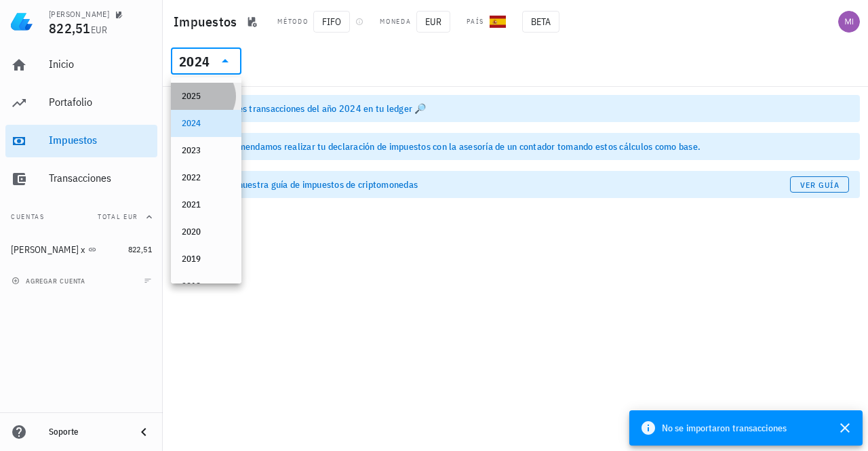
click at [204, 87] on div "2025" at bounding box center [206, 96] width 49 height 22
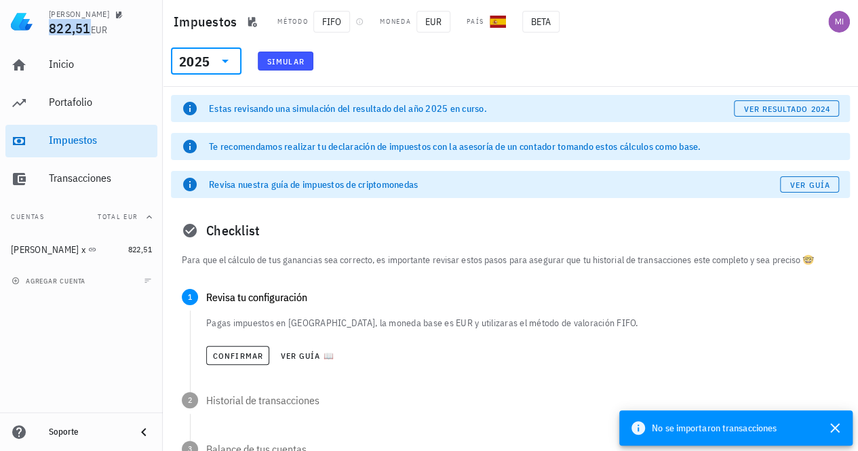
click at [64, 28] on span "822,51" at bounding box center [70, 28] width 42 height 18
drag, startPoint x: 69, startPoint y: 1, endPoint x: 58, endPoint y: 12, distance: 15.3
click at [67, 3] on div "miguel 822,51 EUR" at bounding box center [100, 21] width 103 height 43
click at [57, 14] on div "miguel" at bounding box center [79, 14] width 60 height 11
click at [116, 13] on icon "button" at bounding box center [119, 15] width 7 height 7
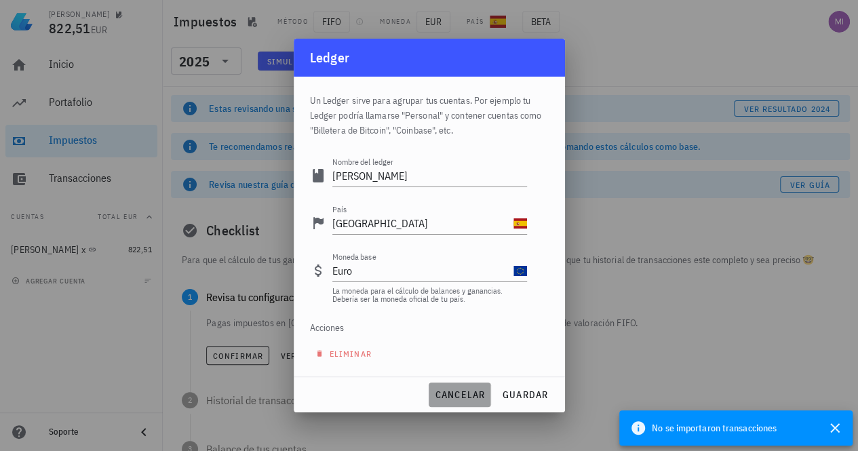
click at [462, 391] on span "cancelar" at bounding box center [459, 395] width 51 height 12
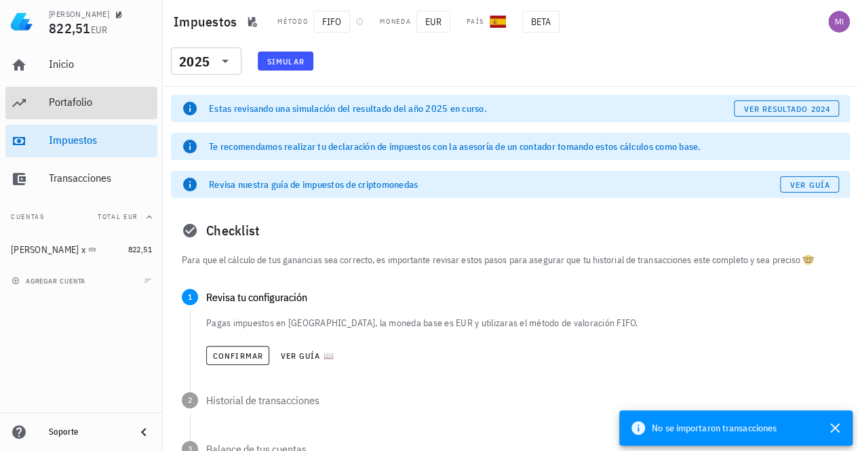
click at [60, 96] on div "Portafolio" at bounding box center [100, 102] width 103 height 13
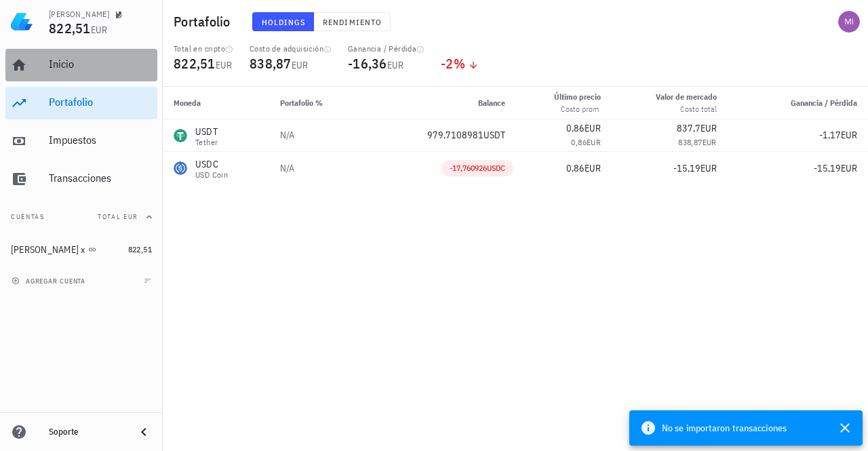
click at [68, 54] on div "Inicio" at bounding box center [100, 65] width 103 height 31
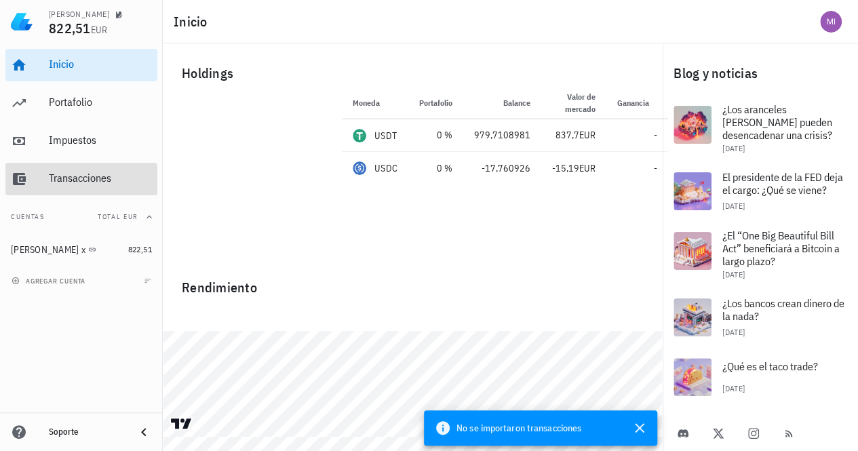
click at [59, 180] on div "Transacciones" at bounding box center [100, 178] width 103 height 13
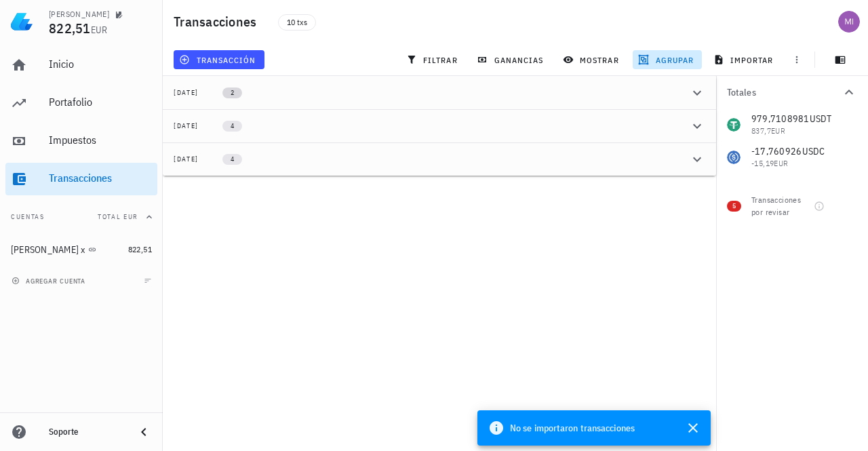
click at [242, 92] on span "2" at bounding box center [232, 92] width 20 height 11
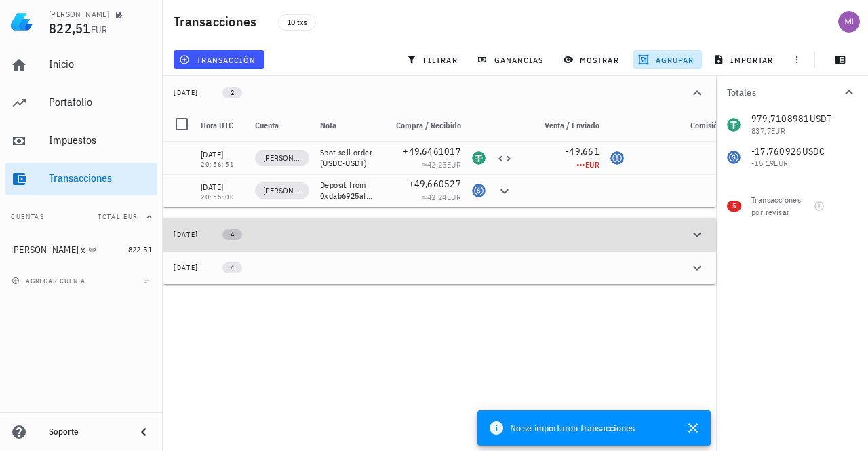
click at [234, 240] on span "4" at bounding box center [232, 234] width 3 height 11
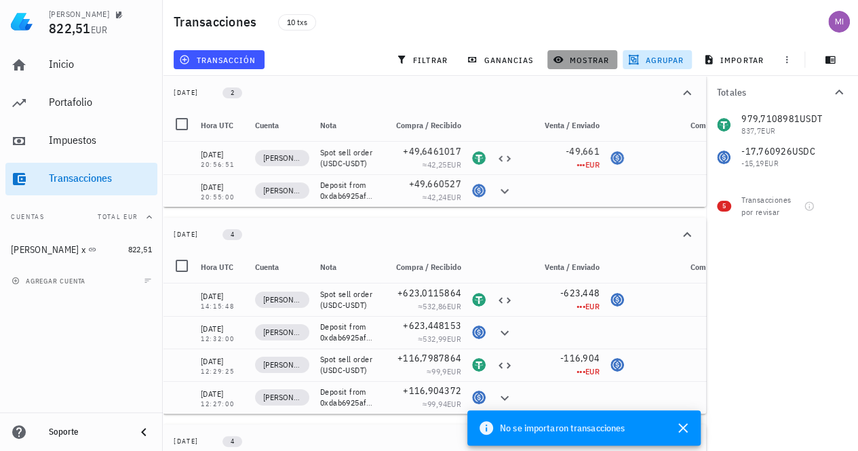
click at [593, 58] on span "mostrar" at bounding box center [582, 59] width 54 height 11
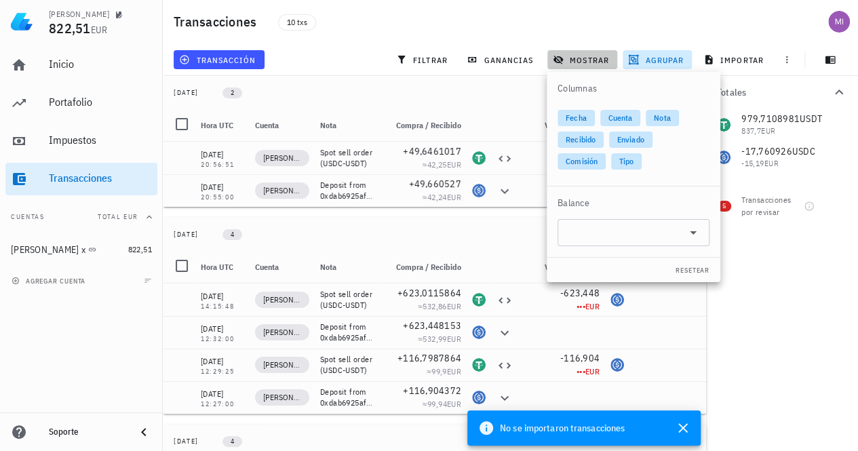
click at [593, 58] on span "mostrar" at bounding box center [582, 59] width 54 height 11
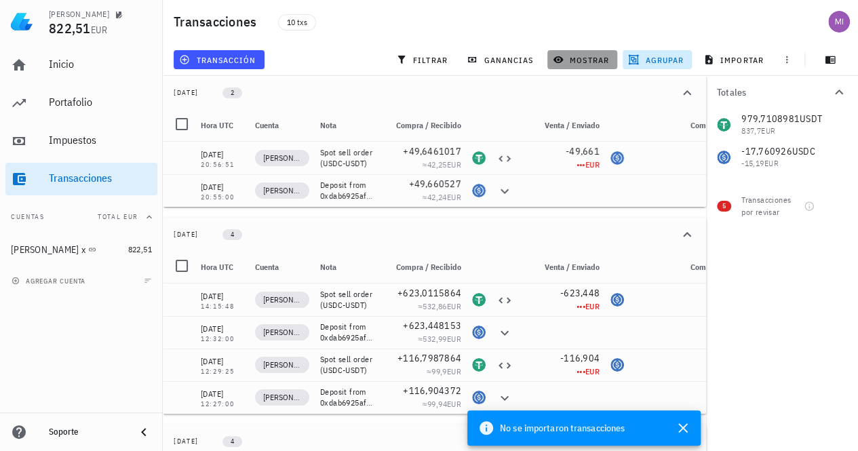
click at [593, 58] on span "mostrar" at bounding box center [582, 59] width 54 height 11
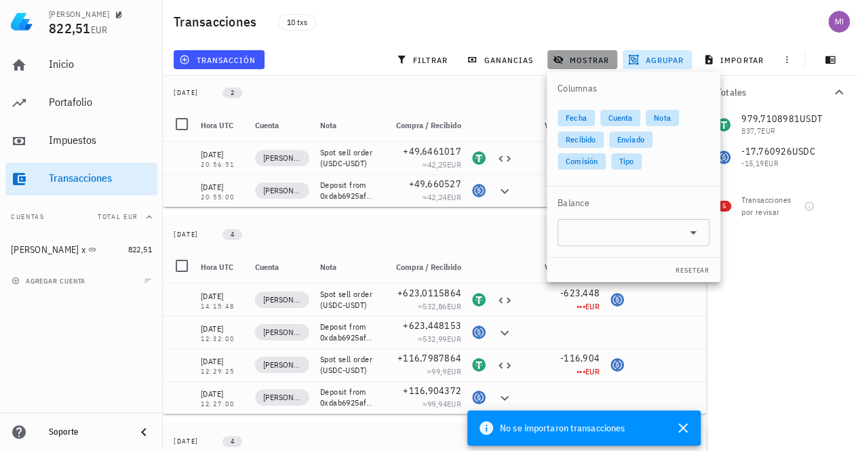
click at [593, 58] on span "mostrar" at bounding box center [582, 59] width 54 height 11
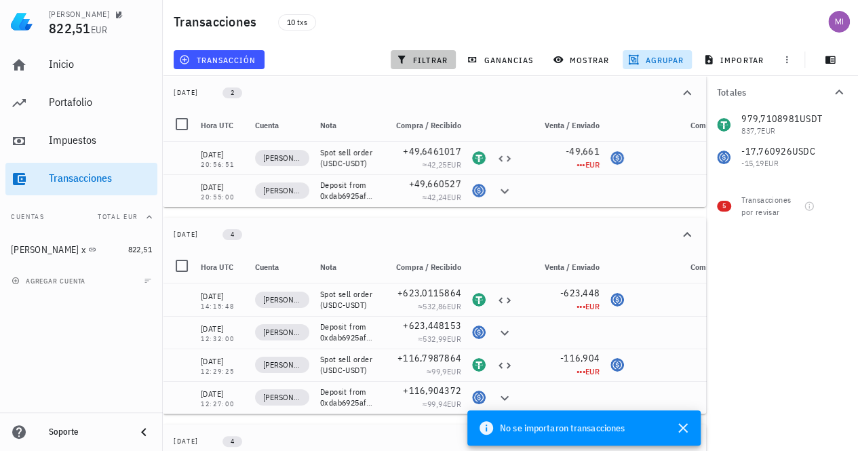
click at [426, 56] on span "filtrar" at bounding box center [423, 59] width 49 height 11
click at [831, 60] on icon "button" at bounding box center [830, 59] width 10 height 7
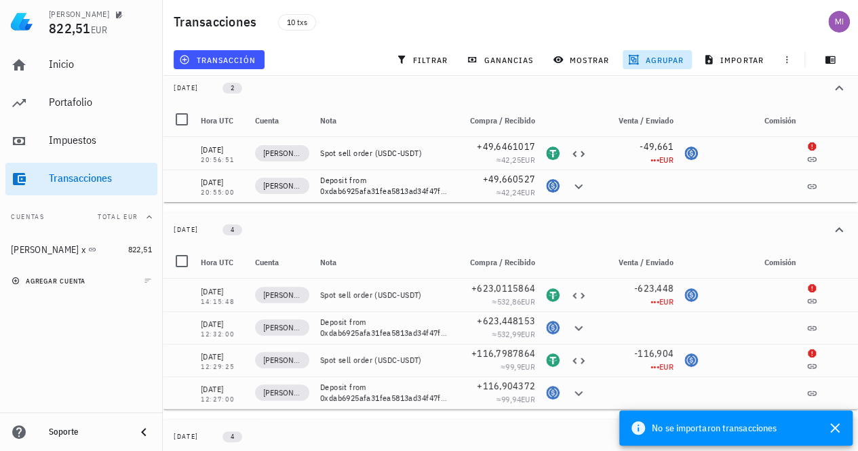
scroll to position [6, 0]
